Goal: Task Accomplishment & Management: Manage account settings

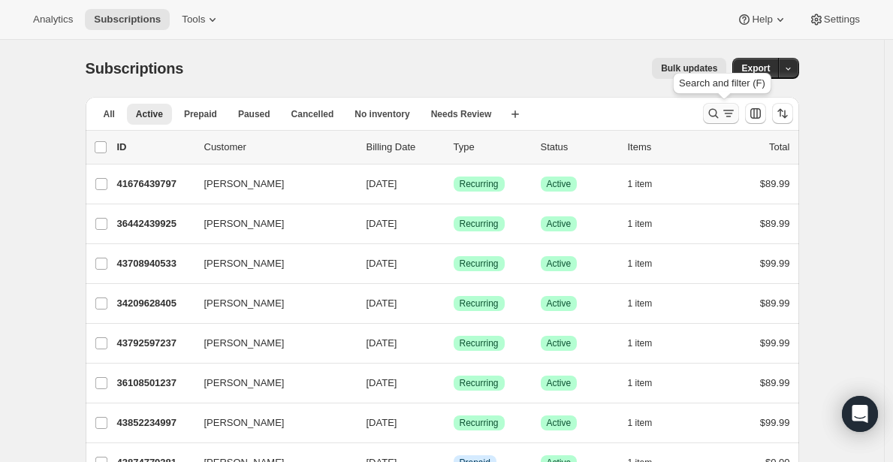
click at [728, 110] on icon "Search and filter results" at bounding box center [728, 113] width 15 height 15
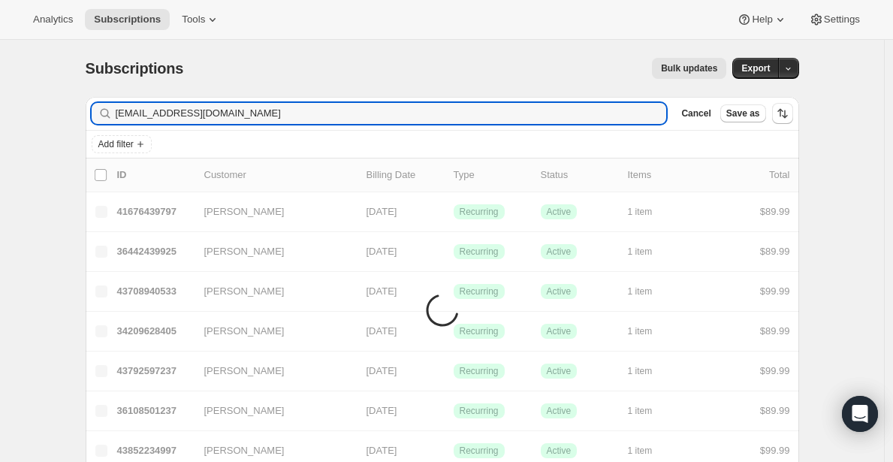
type input "[EMAIL_ADDRESS][DOMAIN_NAME]"
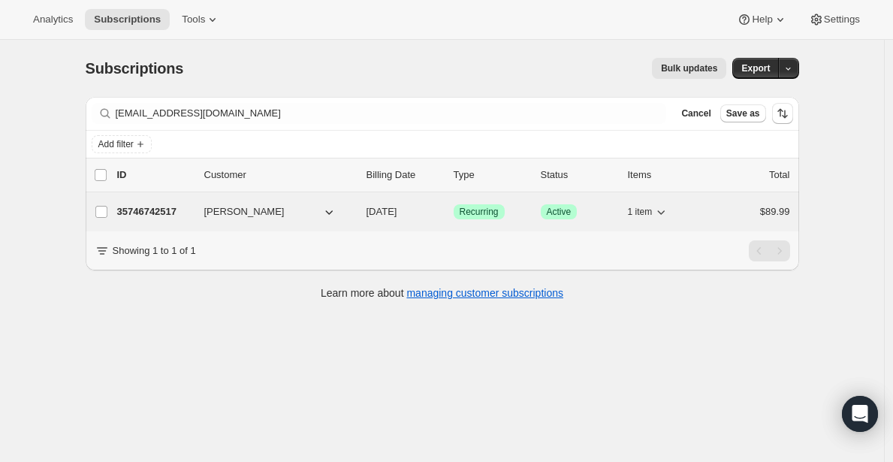
click at [159, 211] on p "35746742517" at bounding box center [154, 211] width 75 height 15
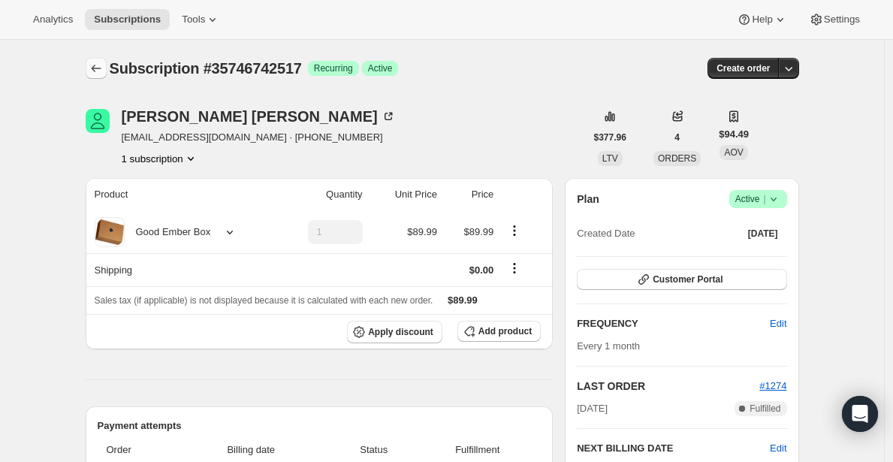
click at [98, 72] on icon "Subscriptions" at bounding box center [96, 68] width 15 height 15
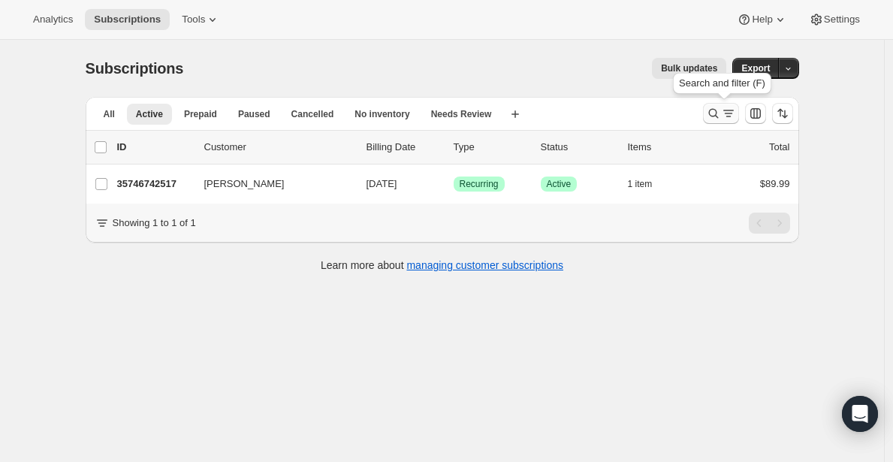
click at [718, 114] on icon "Search and filter results" at bounding box center [713, 113] width 15 height 15
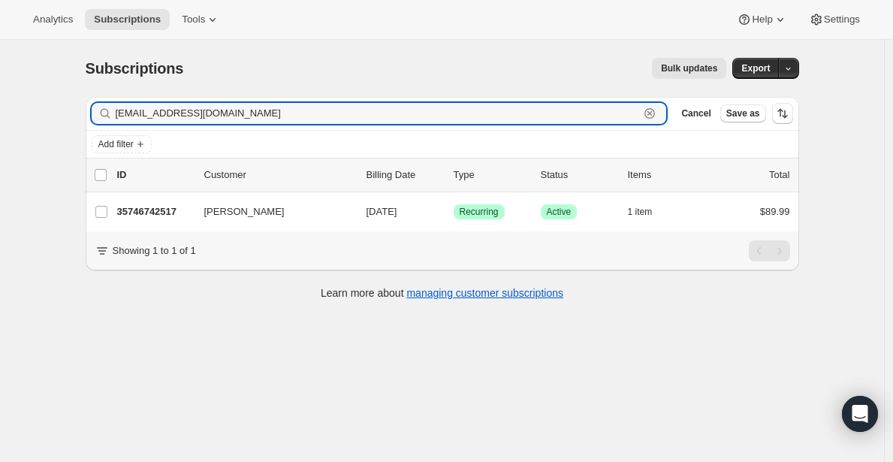
click at [656, 114] on icon "button" at bounding box center [649, 113] width 15 height 15
